Goal: Find specific page/section: Find specific page/section

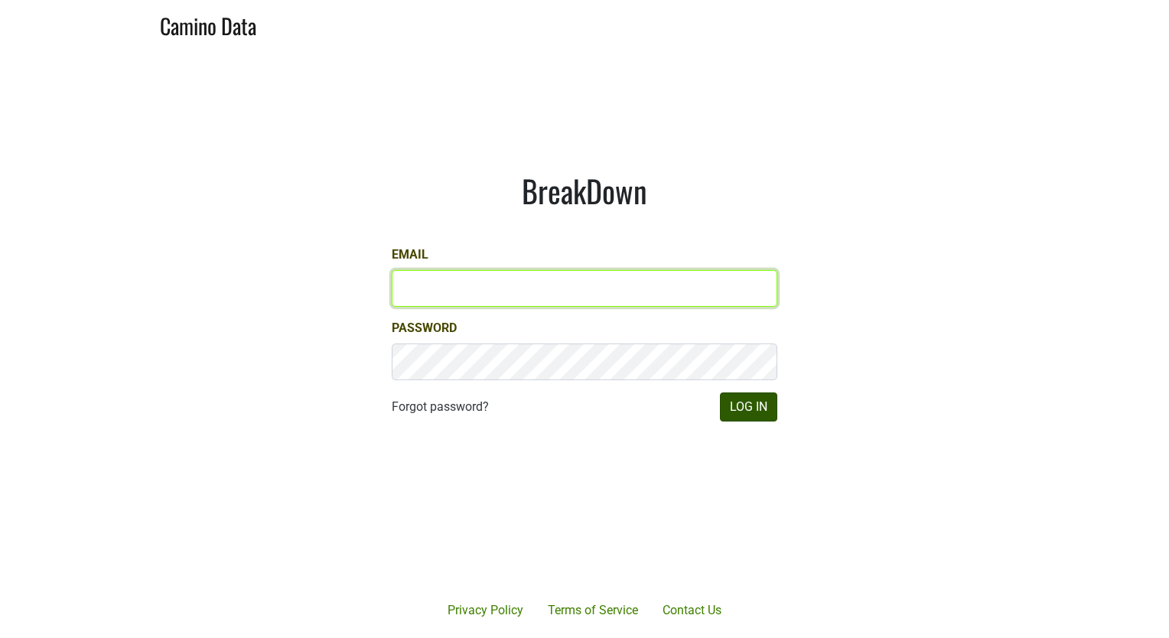
type input "sofia@emeritusvineyards.com"
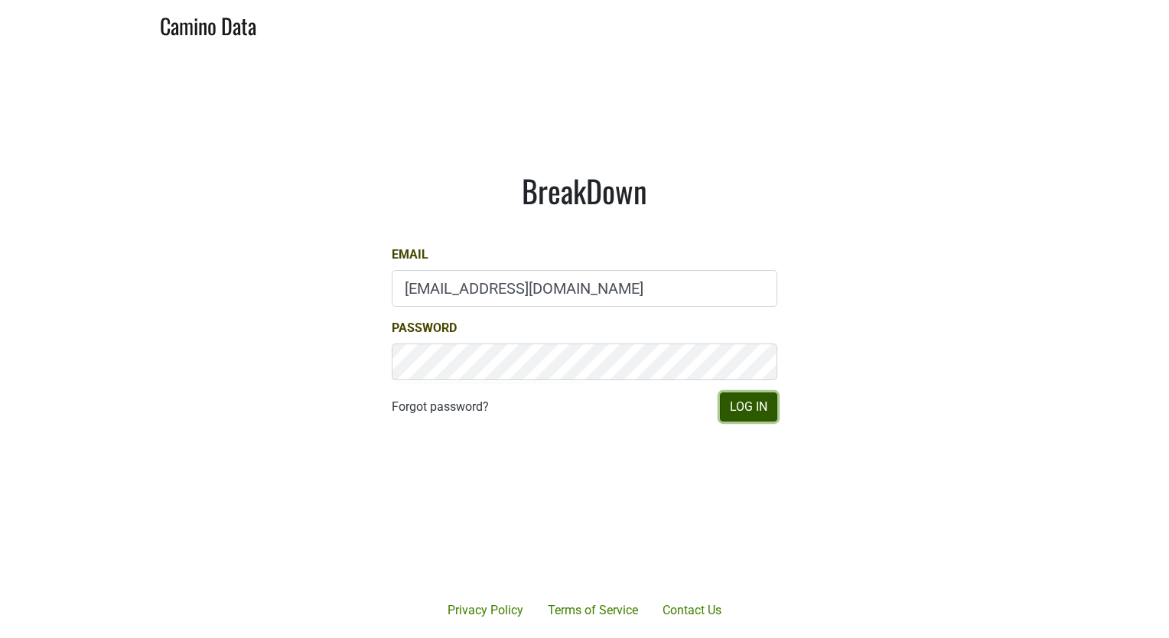
click at [740, 408] on button "Log In" at bounding box center [748, 406] width 57 height 29
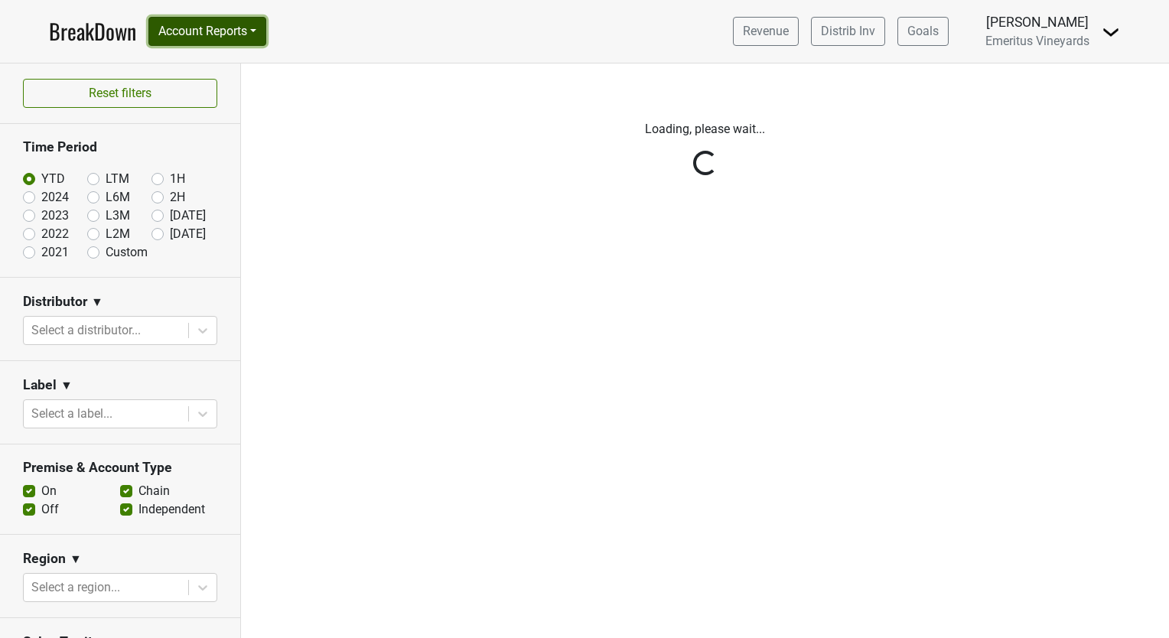
click at [205, 33] on button "Account Reports" at bounding box center [207, 31] width 118 height 29
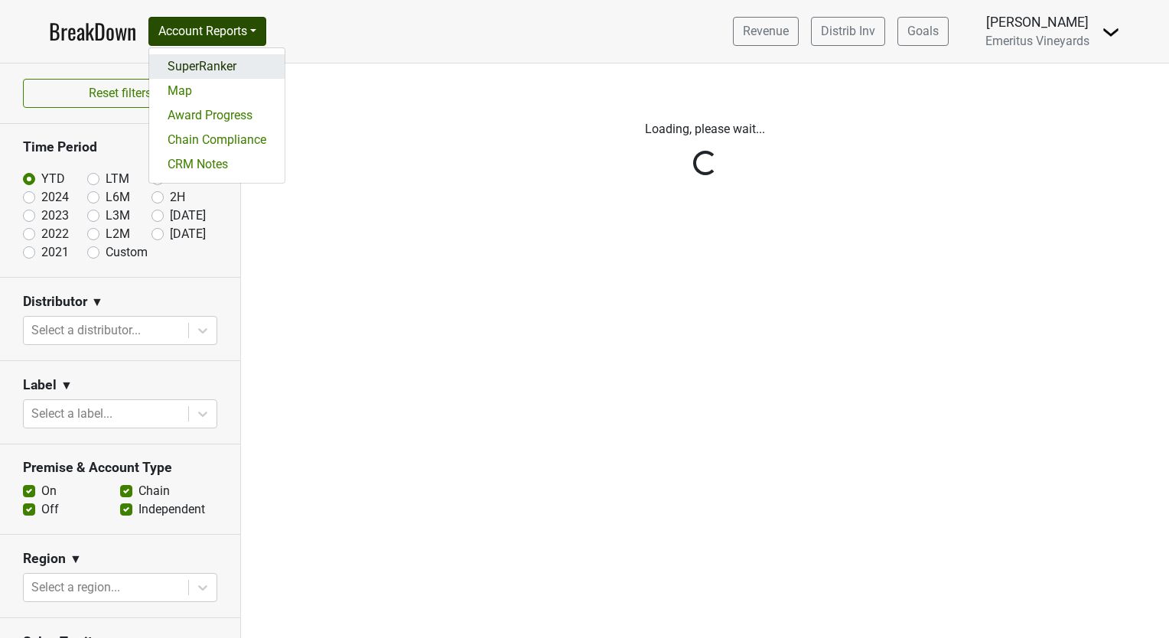
click at [230, 73] on link "SuperRanker" at bounding box center [216, 66] width 135 height 24
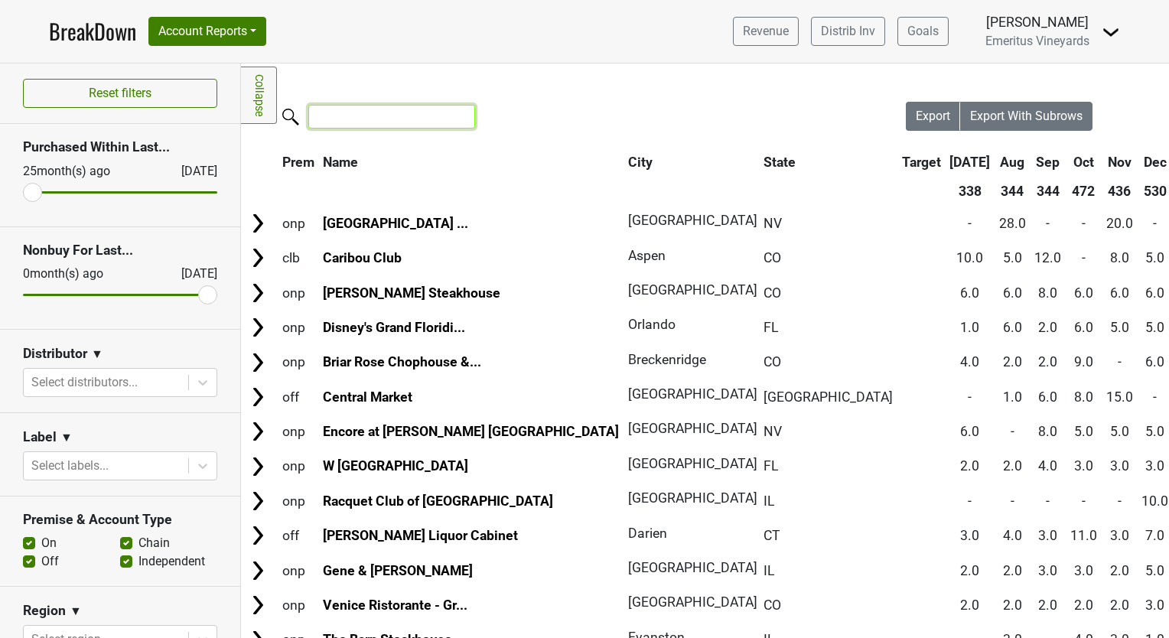
click at [422, 109] on input "search" at bounding box center [391, 117] width 167 height 24
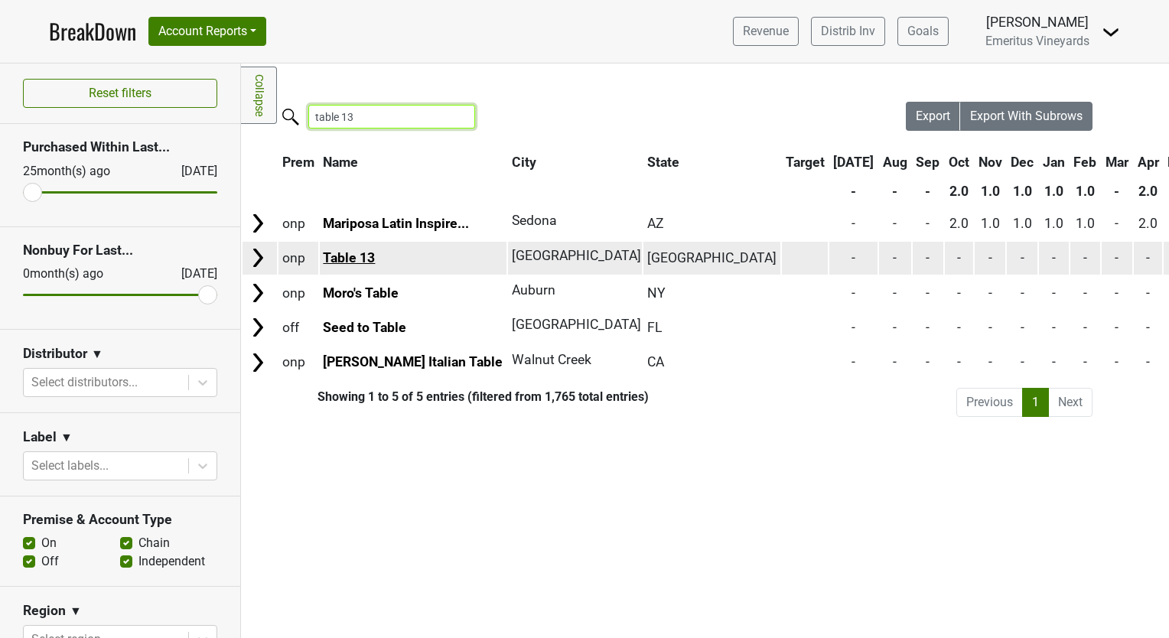
type input "table 13"
click at [372, 262] on link "Table 13" at bounding box center [349, 257] width 52 height 15
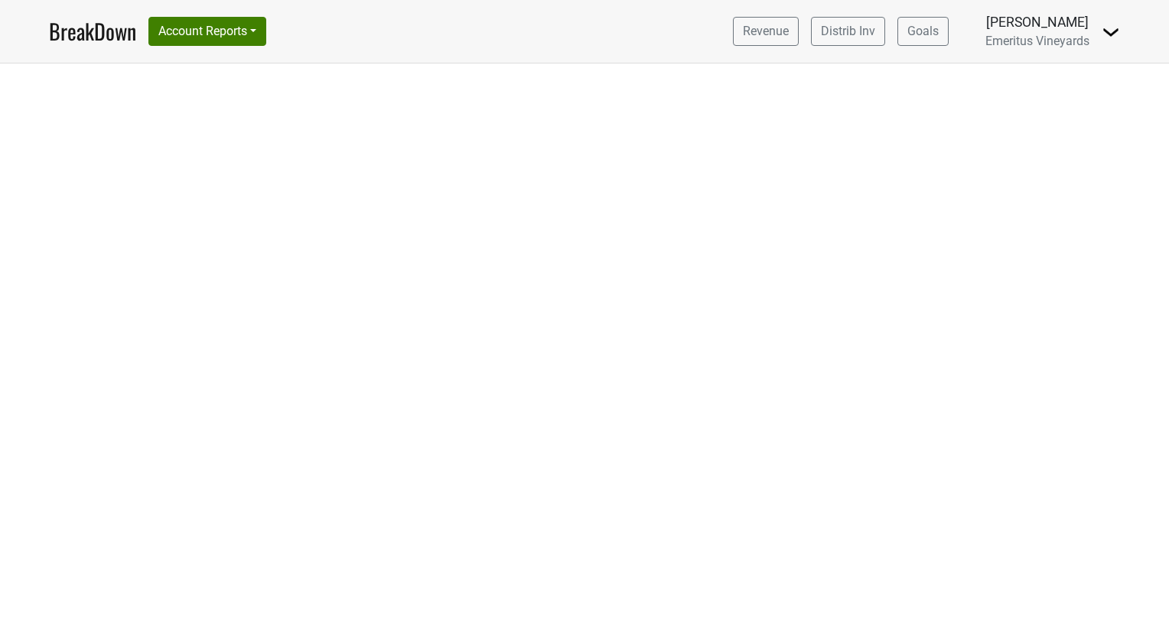
select select "CA"
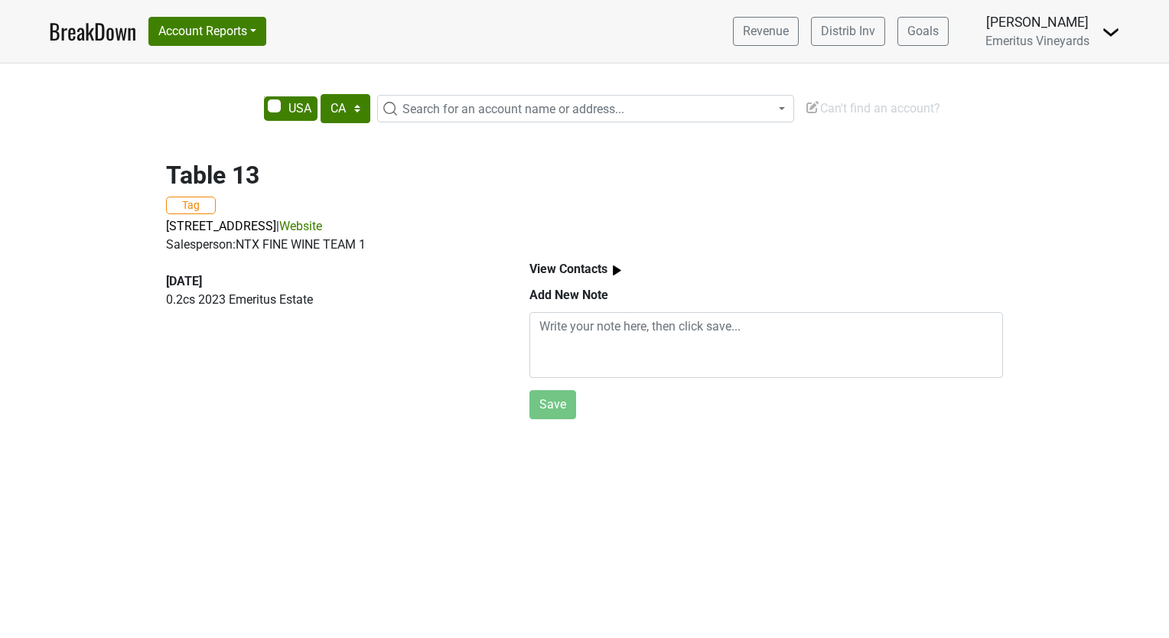
click at [444, 109] on span "Search for an account name or address..." at bounding box center [513, 109] width 222 height 15
type input "press caf"
click at [362, 115] on select "AK AL AR AZ CA CO CT DC DE FL GA HI IA ID IL IN KS KY LA MA MD ME MI MN MO MS M…" at bounding box center [345, 108] width 50 height 29
select select "TX"
click at [320, 94] on select "AK AL AR AZ CA CO CT DC DE FL GA HI IA ID IL IN KS KY LA MA MD ME MI MN MO MS M…" at bounding box center [345, 108] width 50 height 29
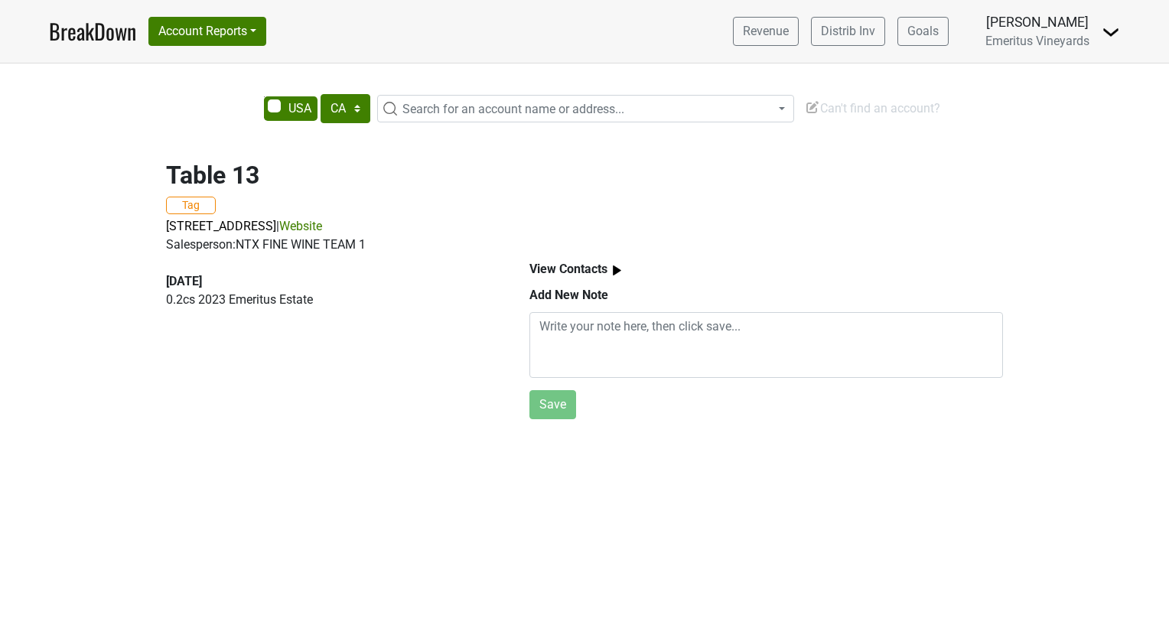
click at [657, 112] on span "Search for an account name or address..." at bounding box center [594, 109] width 397 height 18
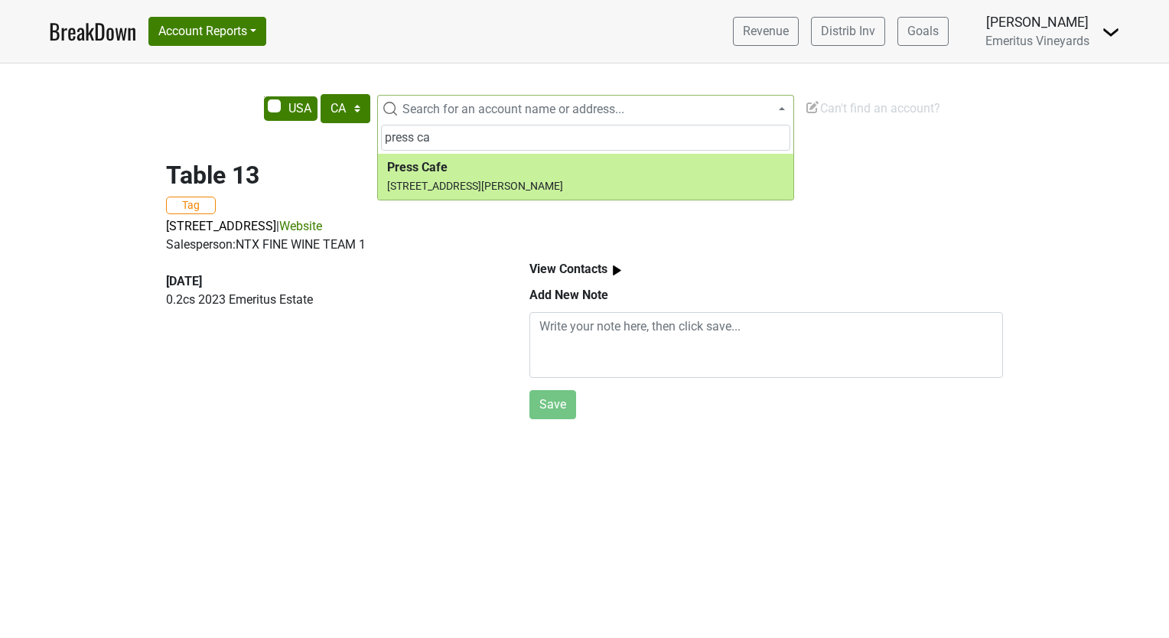
type input "press ca"
select select "3271"
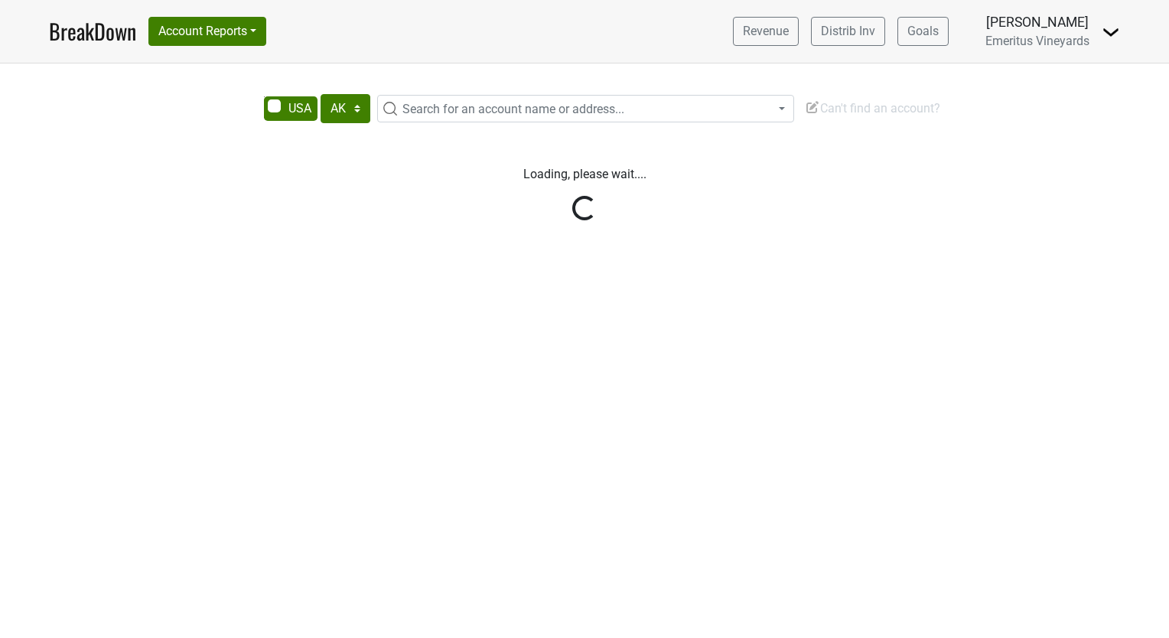
select select "[GEOGRAPHIC_DATA]"
